Goal: Information Seeking & Learning: Find specific fact

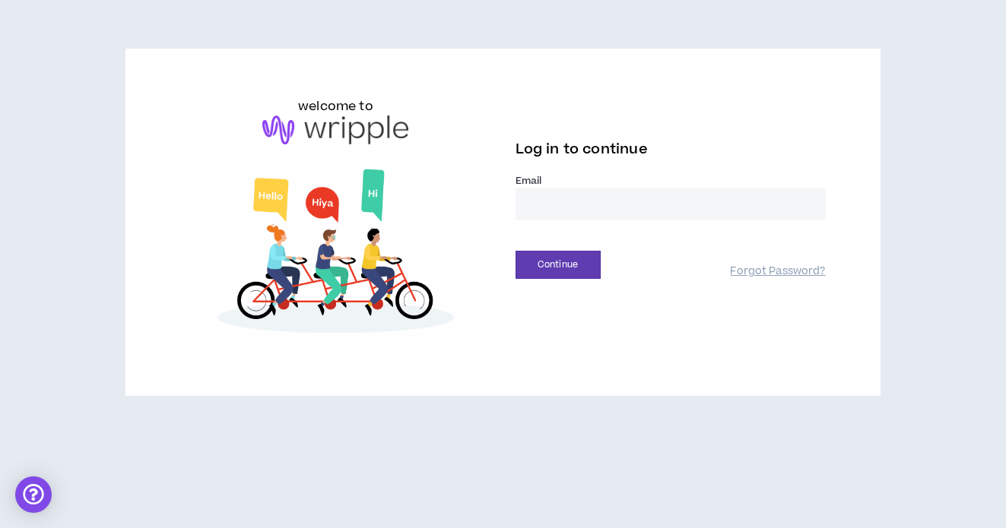
click at [530, 205] on input "email" at bounding box center [670, 204] width 310 height 33
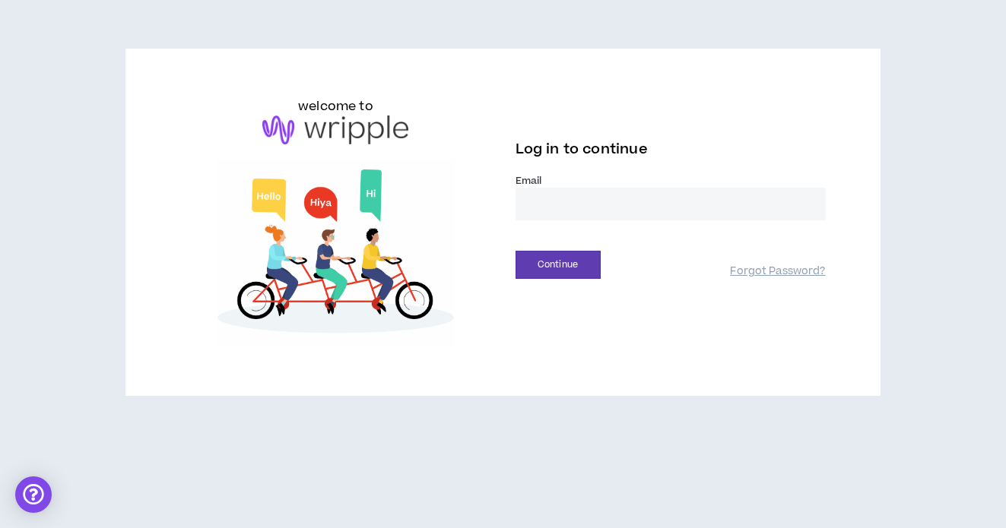
type input "**********"
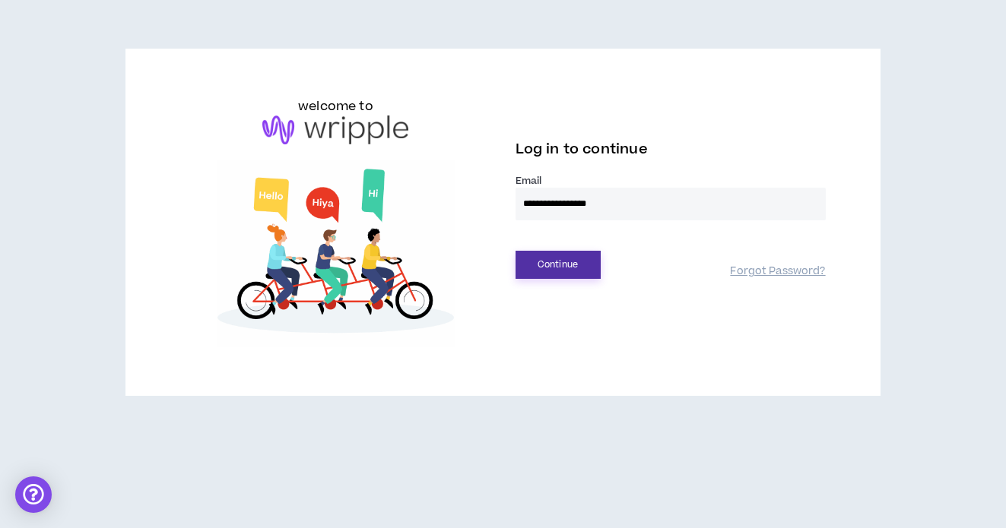
click at [573, 260] on button "Continue" at bounding box center [557, 265] width 85 height 28
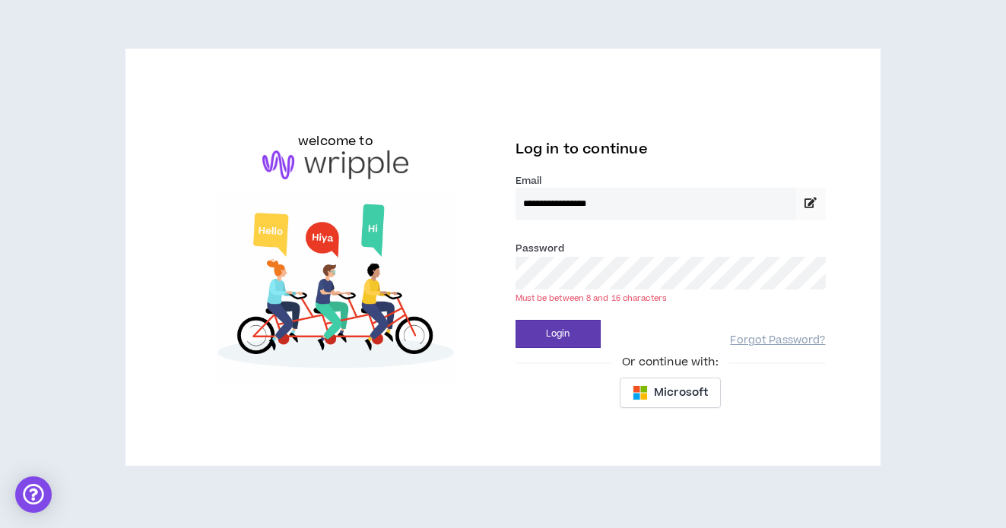
click at [515, 320] on button "Login" at bounding box center [557, 334] width 85 height 28
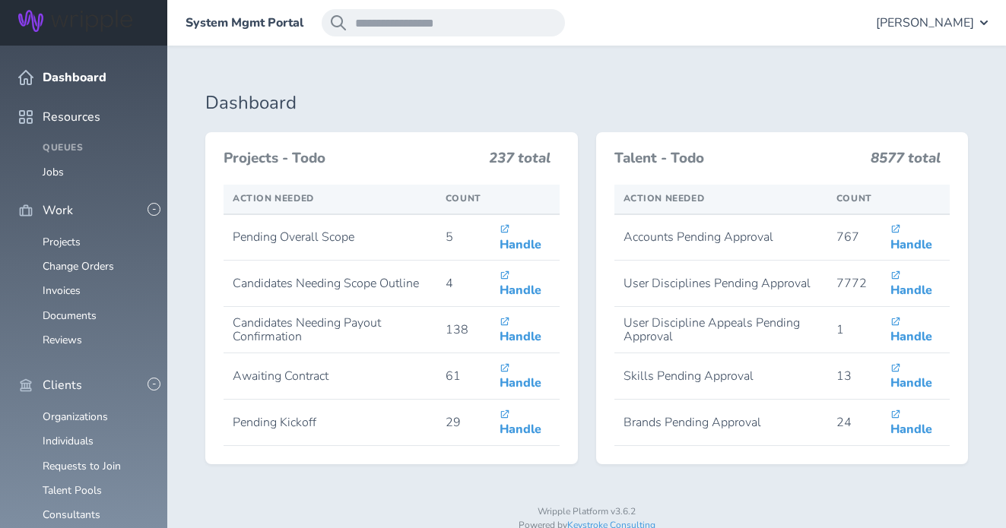
scroll to position [204, 0]
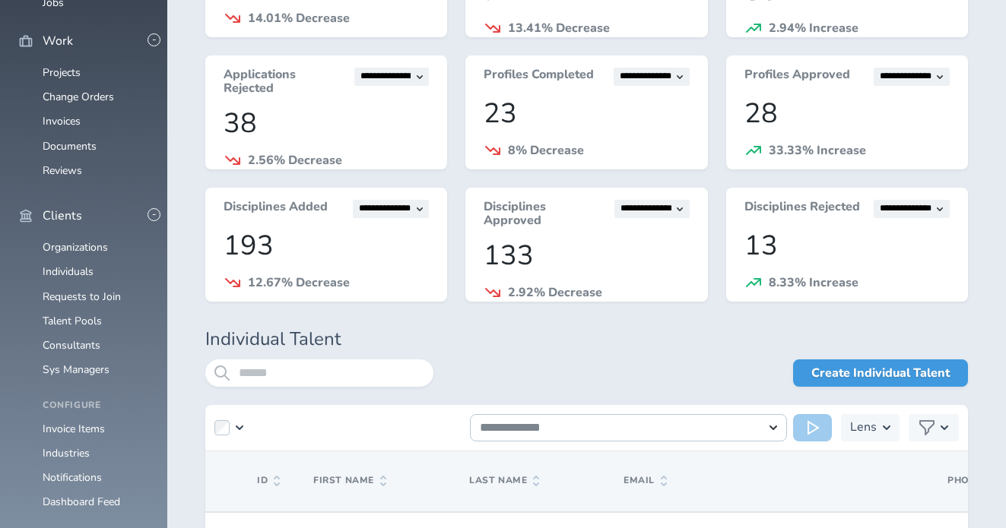
scroll to position [246, 0]
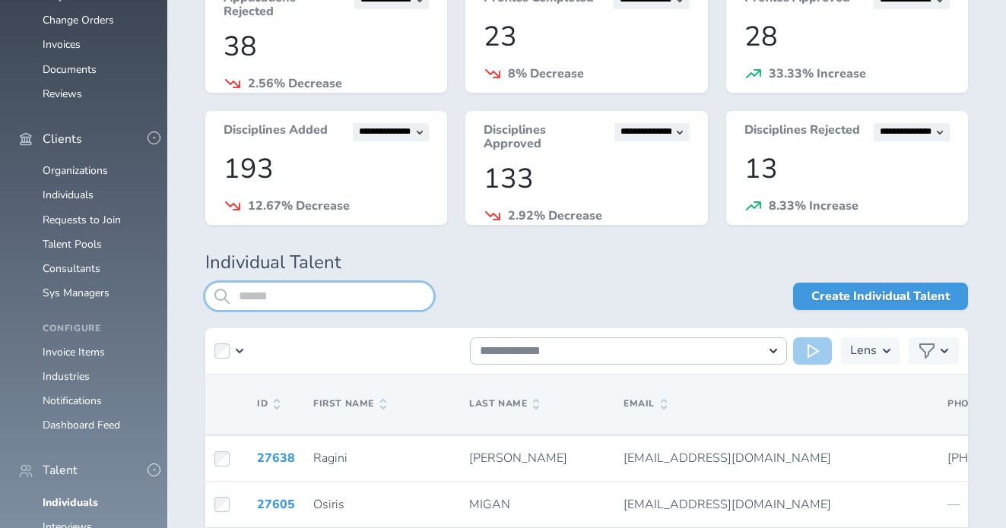
click at [344, 299] on input "search" at bounding box center [319, 296] width 228 height 27
type input "**********"
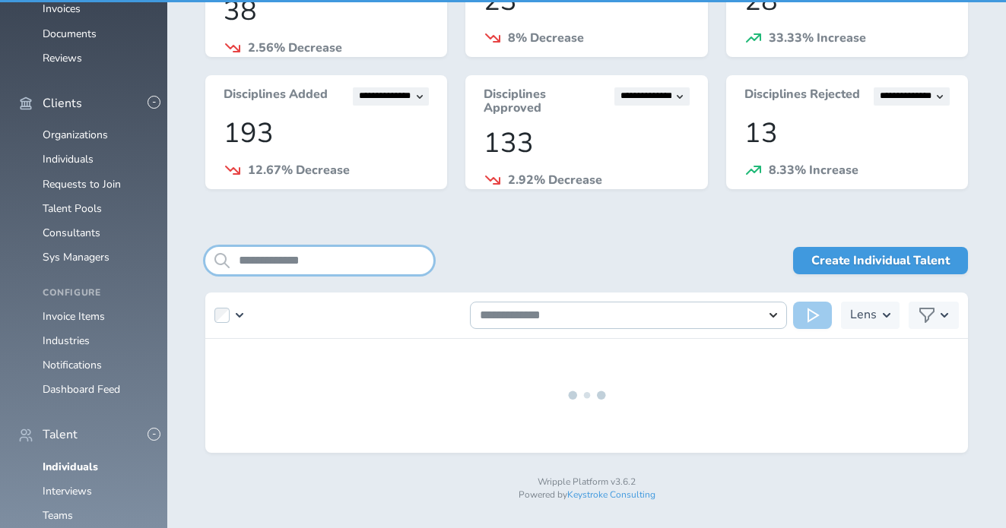
scroll to position [308, 0]
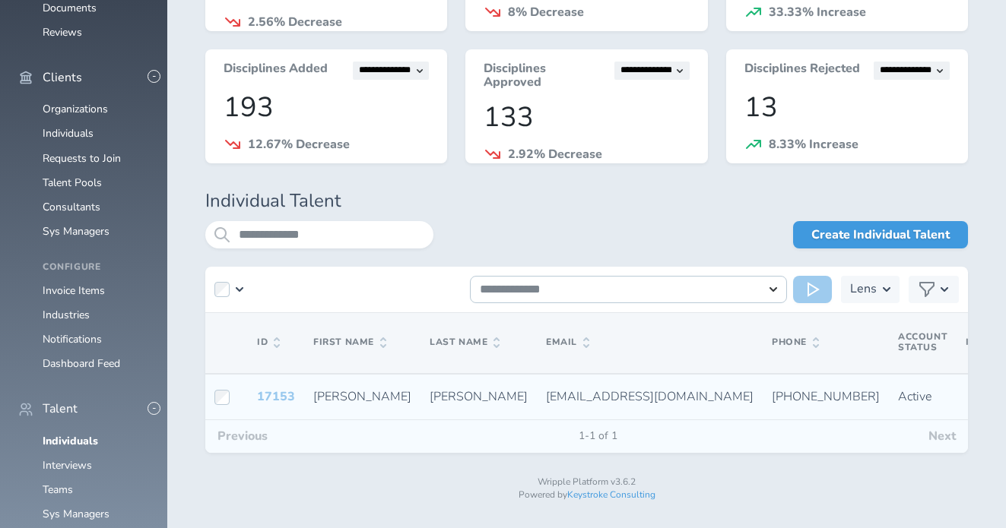
click at [275, 398] on link "17153" at bounding box center [276, 397] width 38 height 17
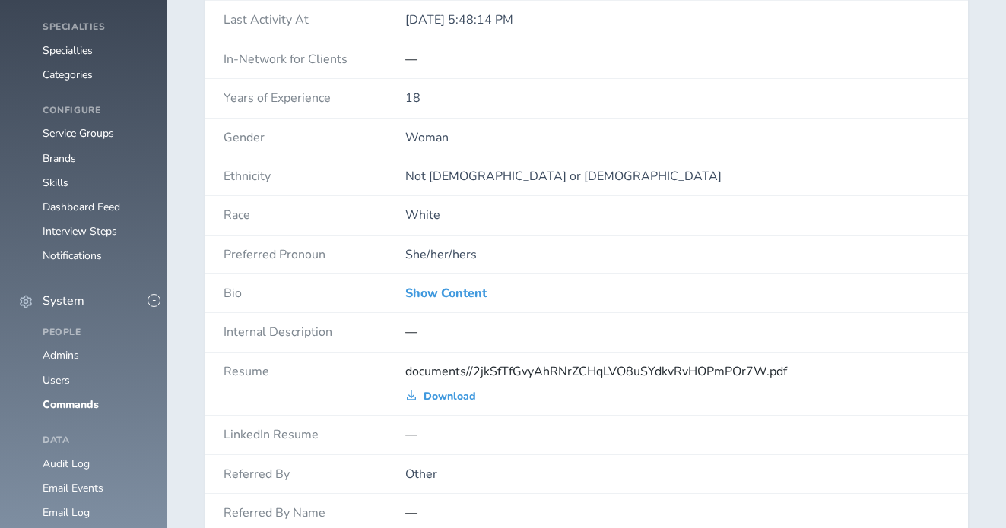
scroll to position [1166, 0]
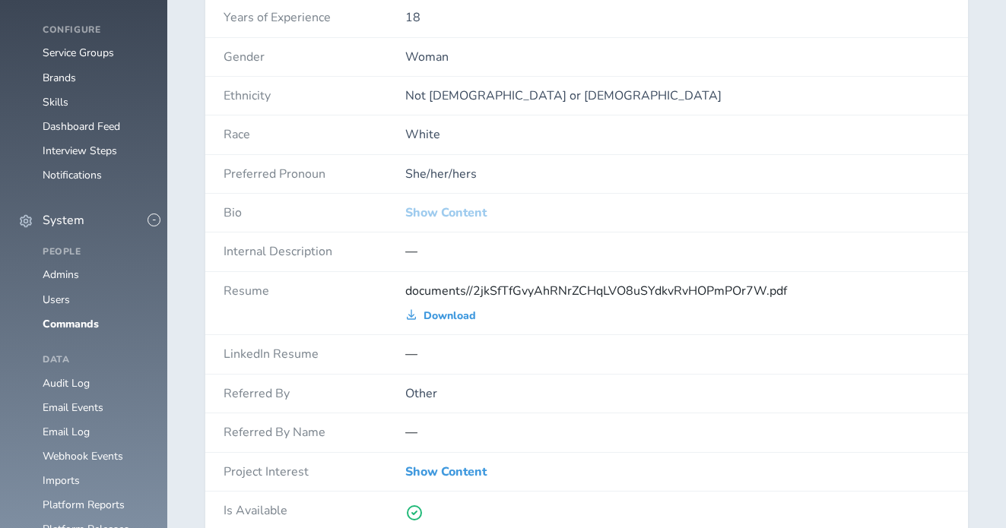
click at [465, 214] on link "Show Content" at bounding box center [445, 213] width 81 height 14
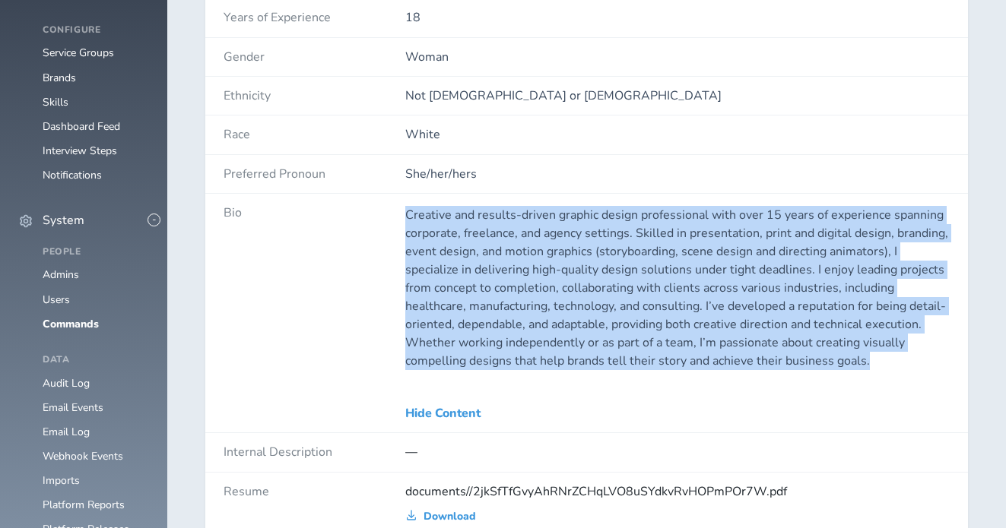
drag, startPoint x: 395, startPoint y: 215, endPoint x: 887, endPoint y: 367, distance: 515.6
click at [887, 367] on div "Bio Creative and results-driven graphic design professional with over 15 years …" at bounding box center [586, 313] width 763 height 239
copy div "Creative and results-driven graphic design professional with over 15 years of e…"
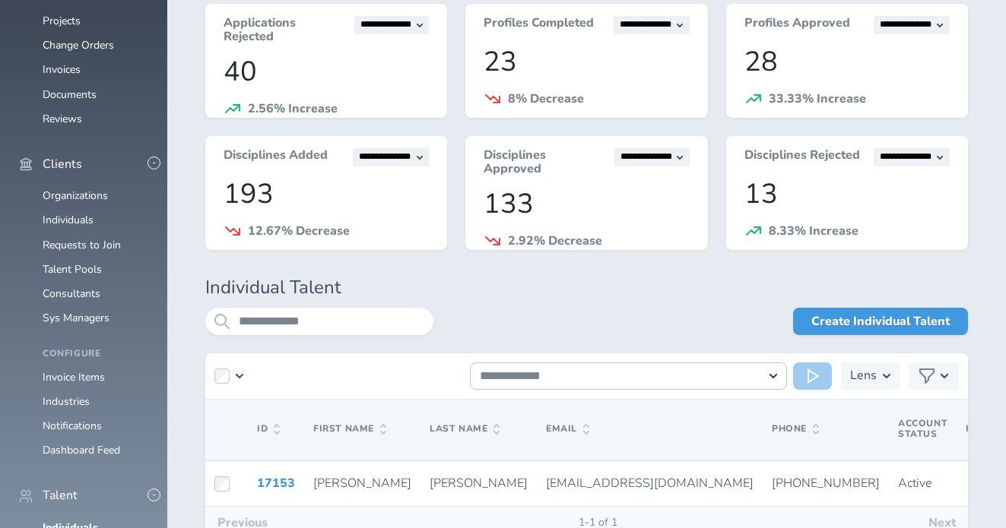
scroll to position [308, 0]
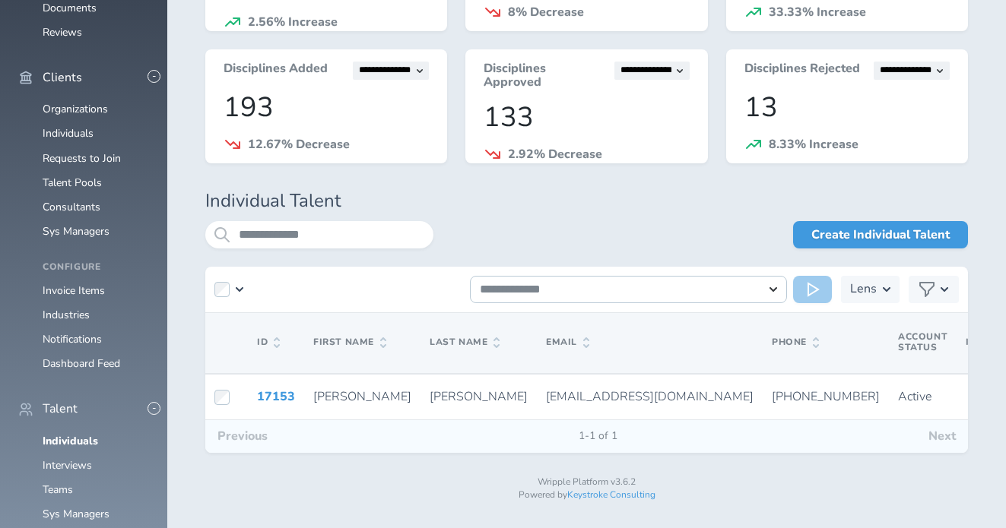
click at [359, 249] on div "**********" at bounding box center [586, 244] width 763 height 46
click at [359, 237] on input "**********" at bounding box center [319, 234] width 228 height 27
type input "*******"
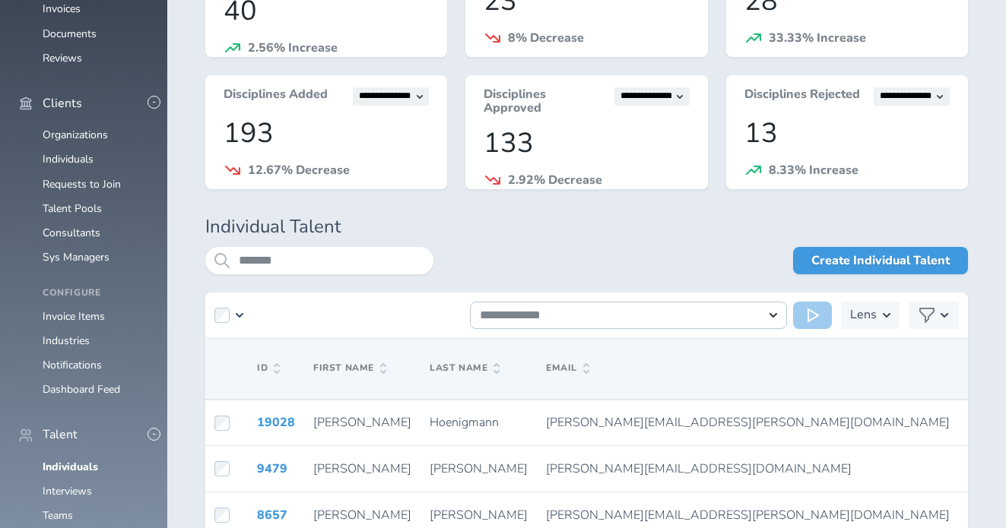
scroll to position [308, 0]
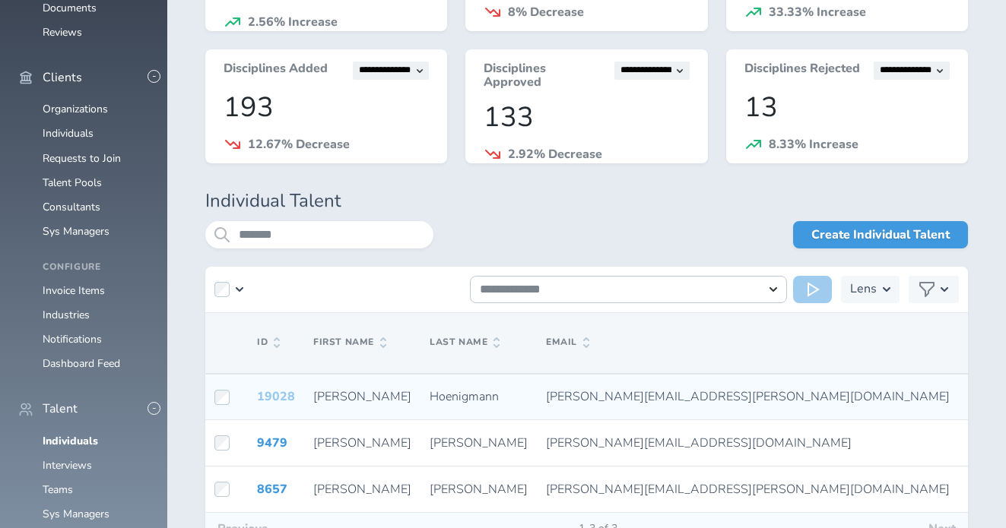
click at [271, 399] on link "19028" at bounding box center [276, 397] width 38 height 17
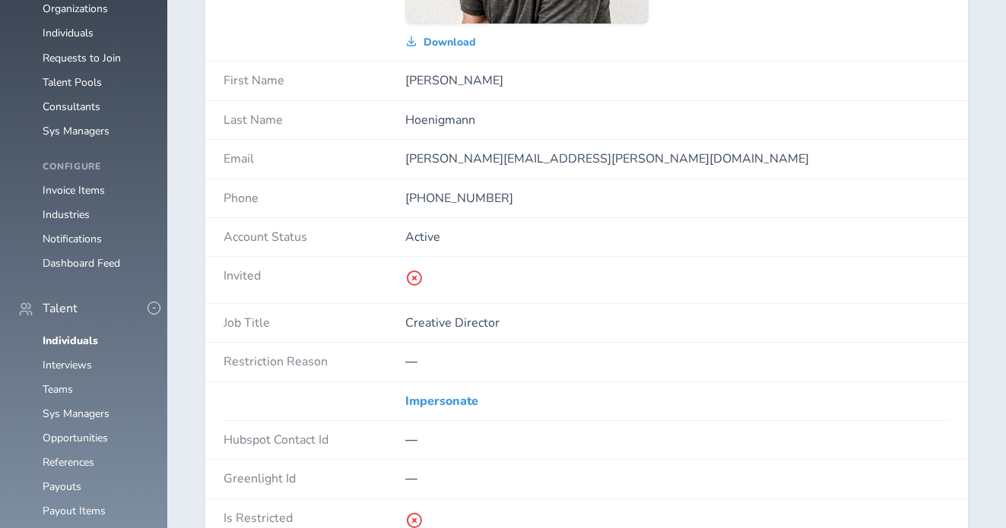
scroll to position [492, 0]
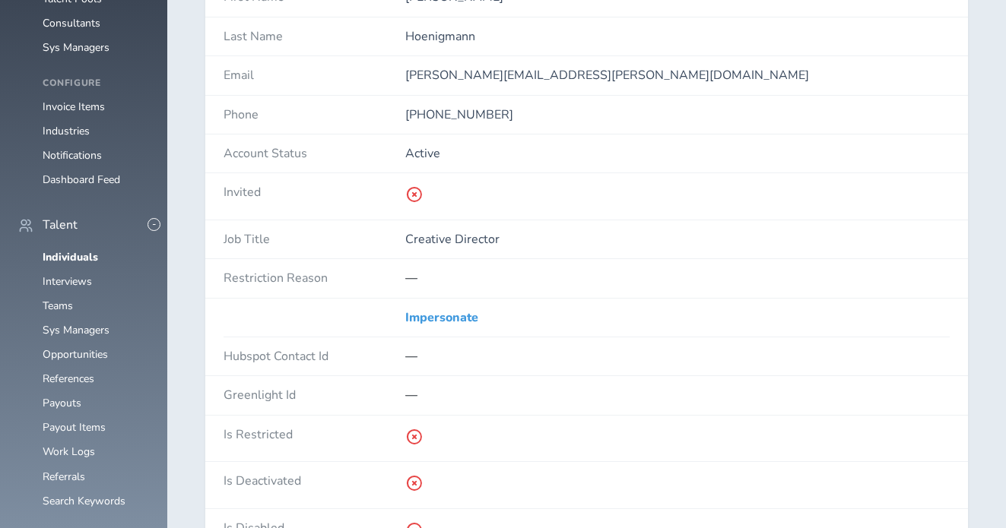
click at [439, 252] on div "Creative Director" at bounding box center [677, 239] width 544 height 38
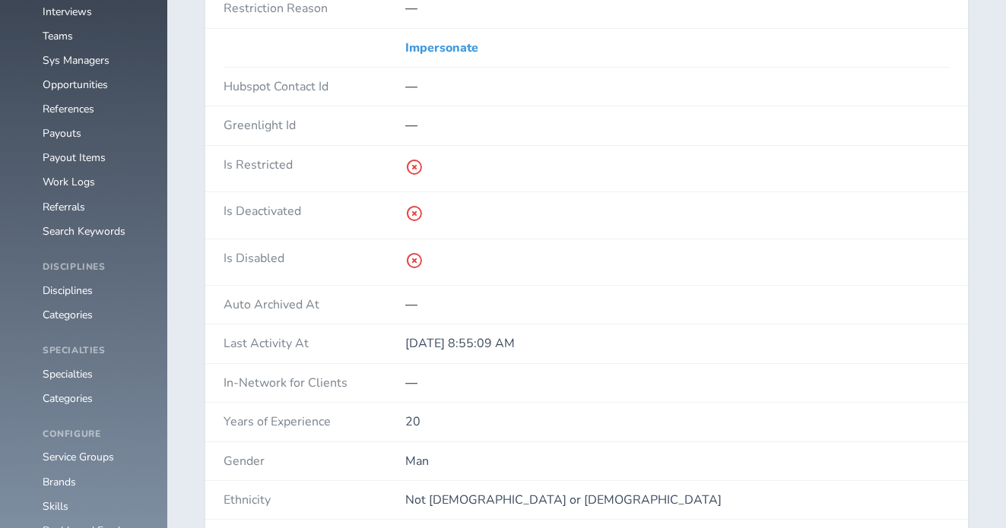
scroll to position [950, 0]
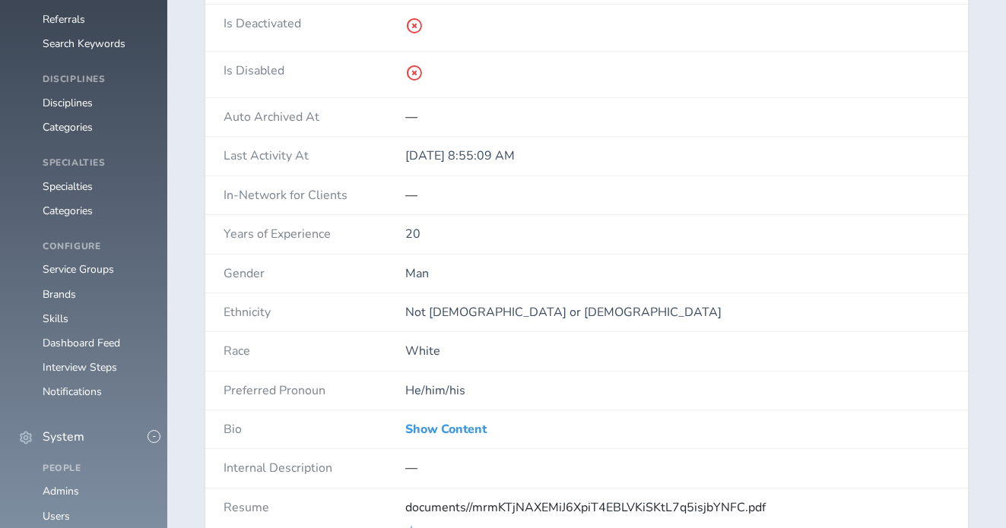
click at [413, 420] on div "Show Content" at bounding box center [677, 430] width 544 height 38
click at [413, 430] on link "Show Content" at bounding box center [445, 430] width 81 height 14
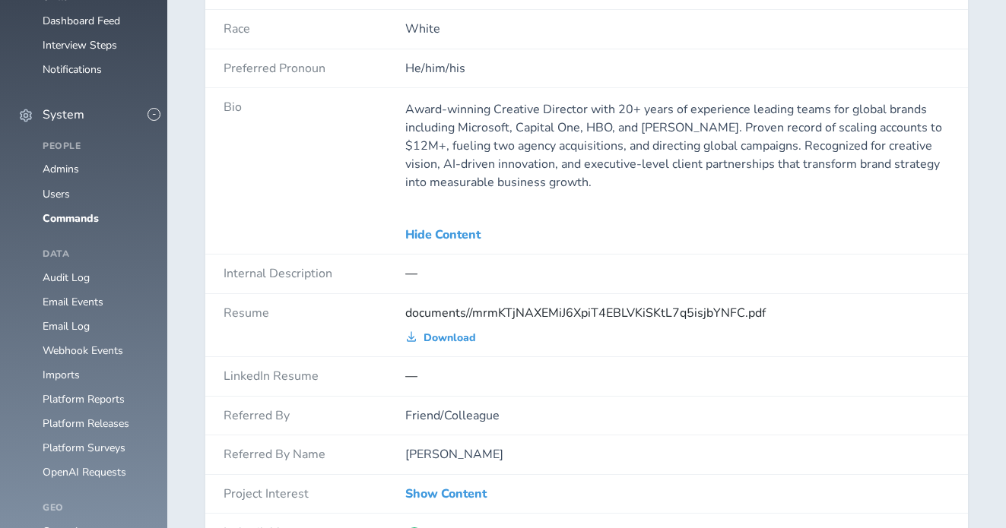
scroll to position [1280, 0]
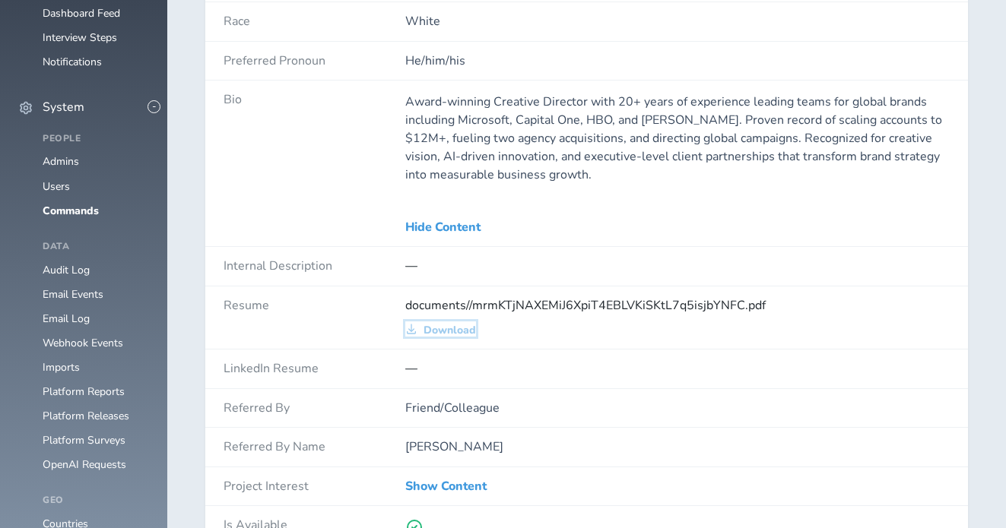
click at [461, 333] on span "Download" at bounding box center [449, 331] width 52 height 12
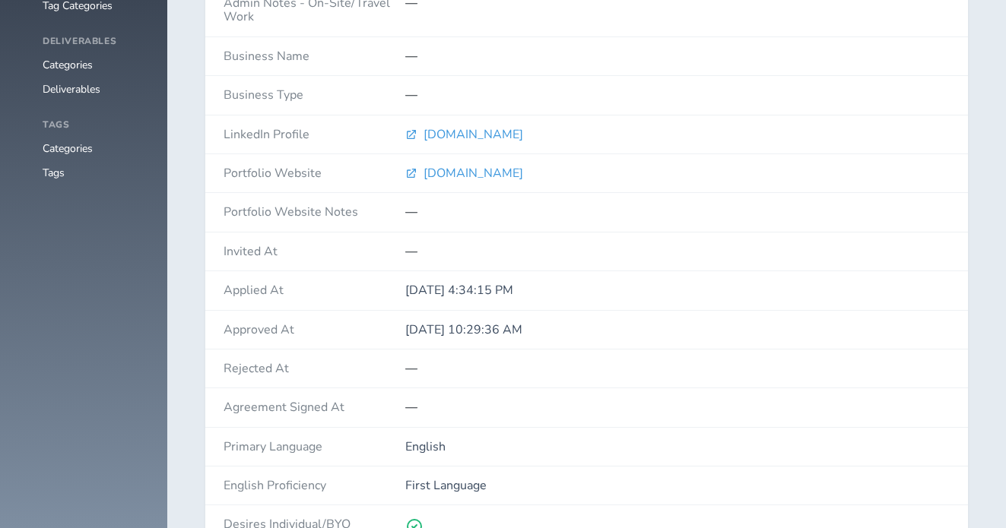
scroll to position [2339, 0]
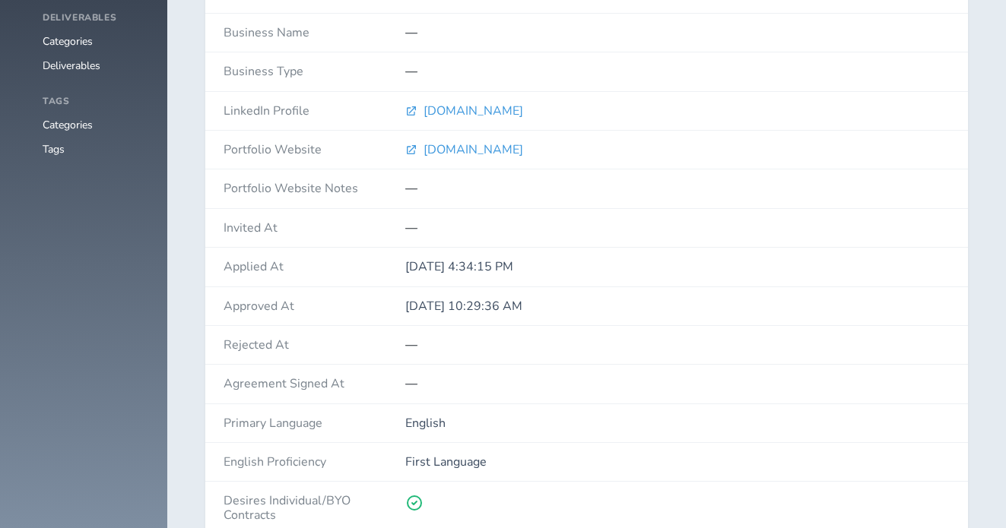
click at [477, 157] on div "chrishoenigmann.com" at bounding box center [677, 150] width 544 height 38
click at [476, 143] on span "chrishoenigmann.com" at bounding box center [473, 150] width 100 height 14
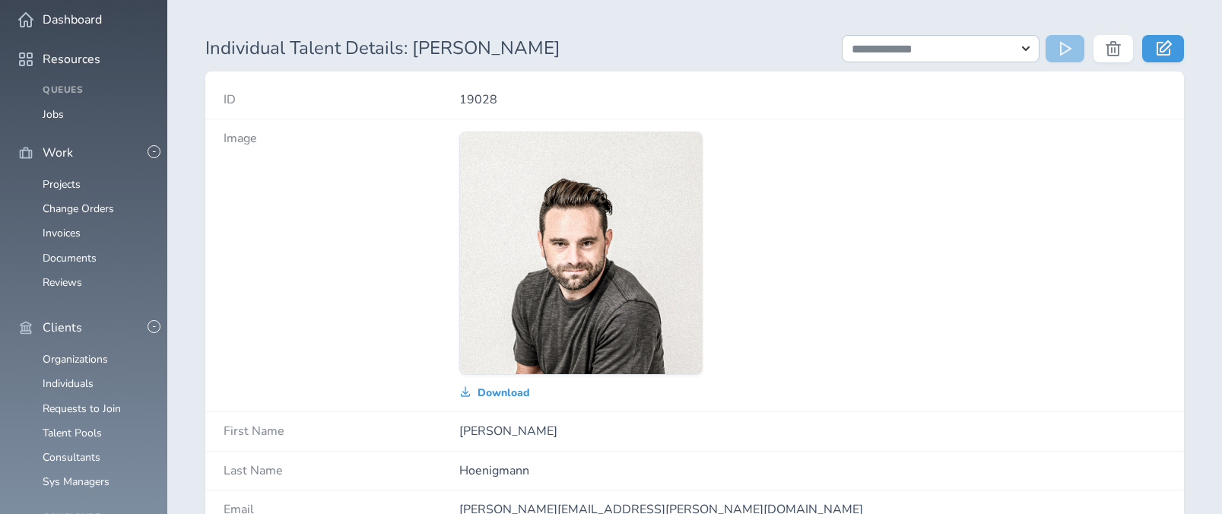
scroll to position [0, 0]
